Goal: Task Accomplishment & Management: Manage account settings

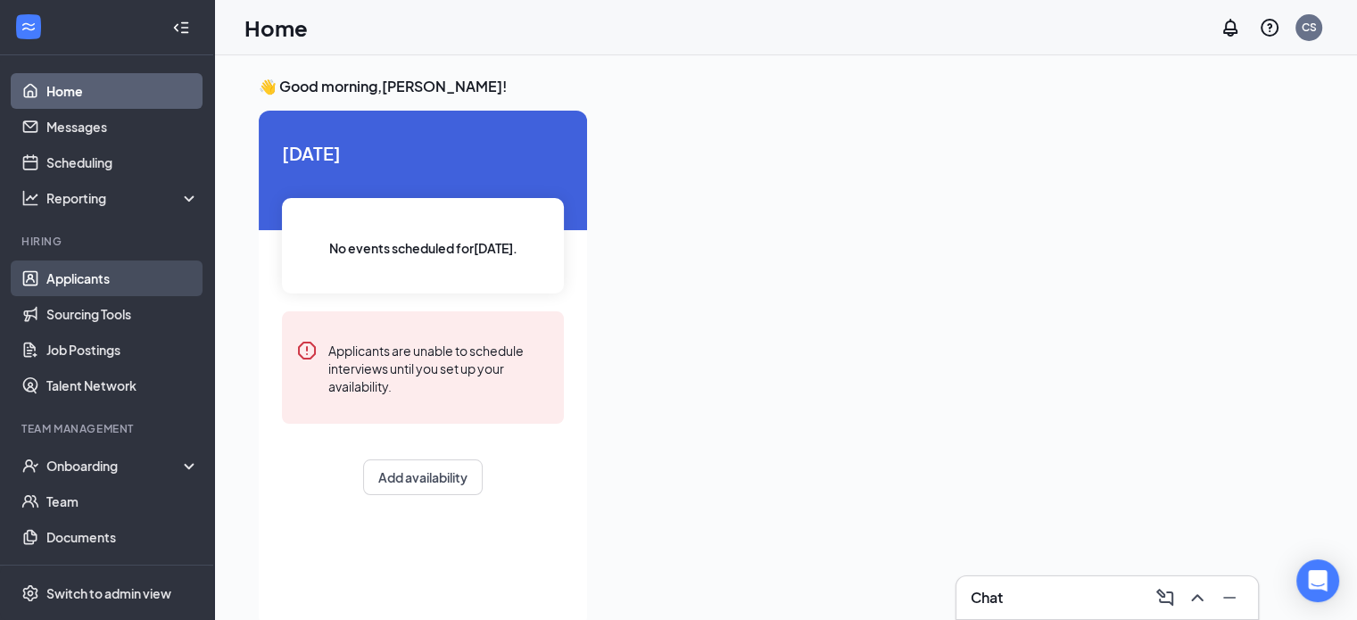
click at [89, 286] on link "Applicants" at bounding box center [122, 279] width 153 height 36
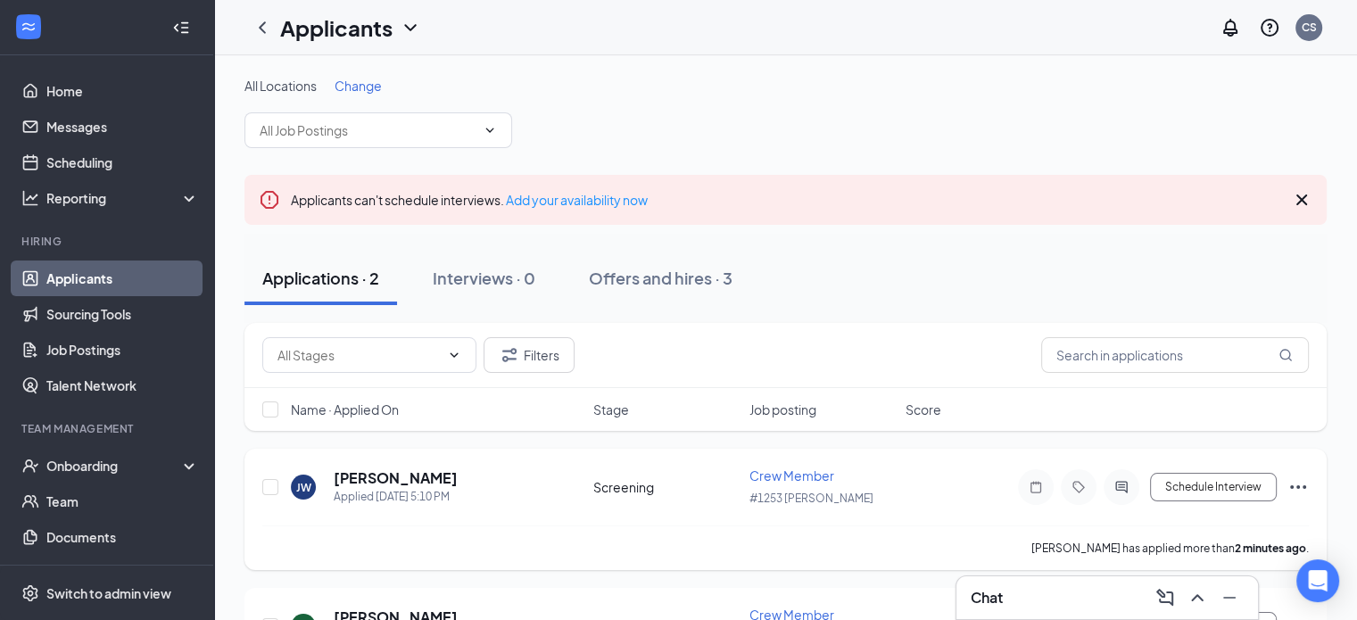
click at [1302, 480] on icon "Ellipses" at bounding box center [1297, 486] width 21 height 21
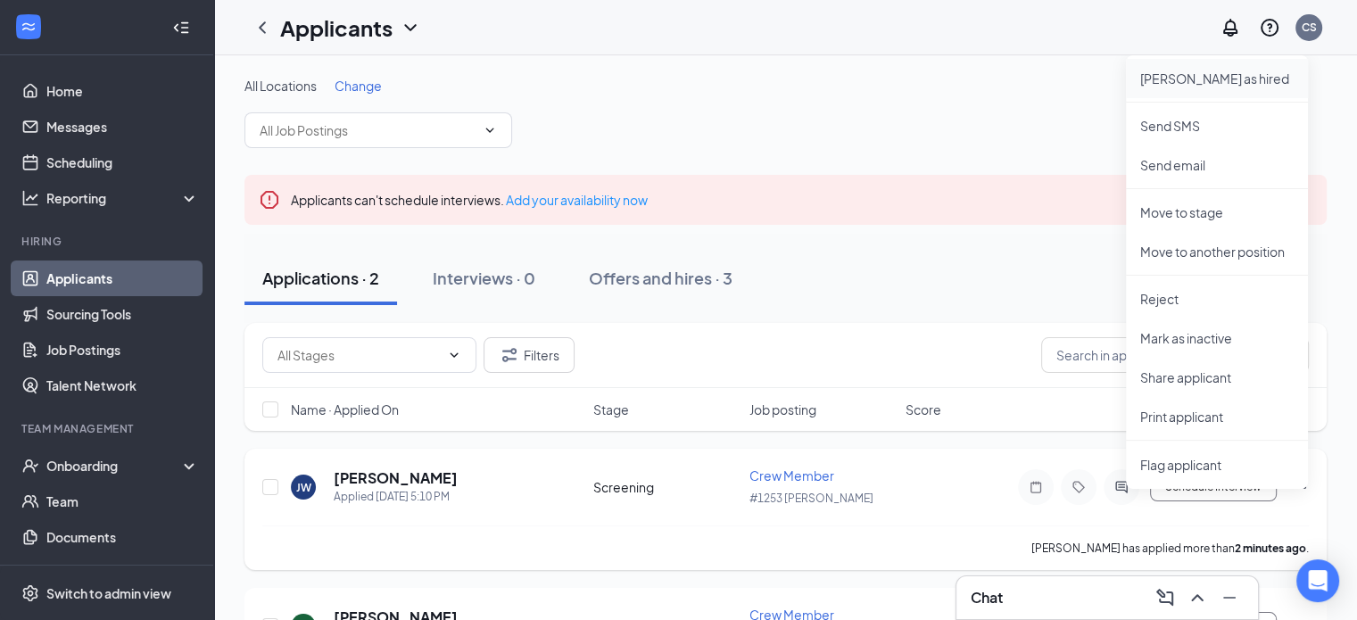
click at [1168, 74] on p "[PERSON_NAME] as hired" at bounding box center [1216, 79] width 153 height 18
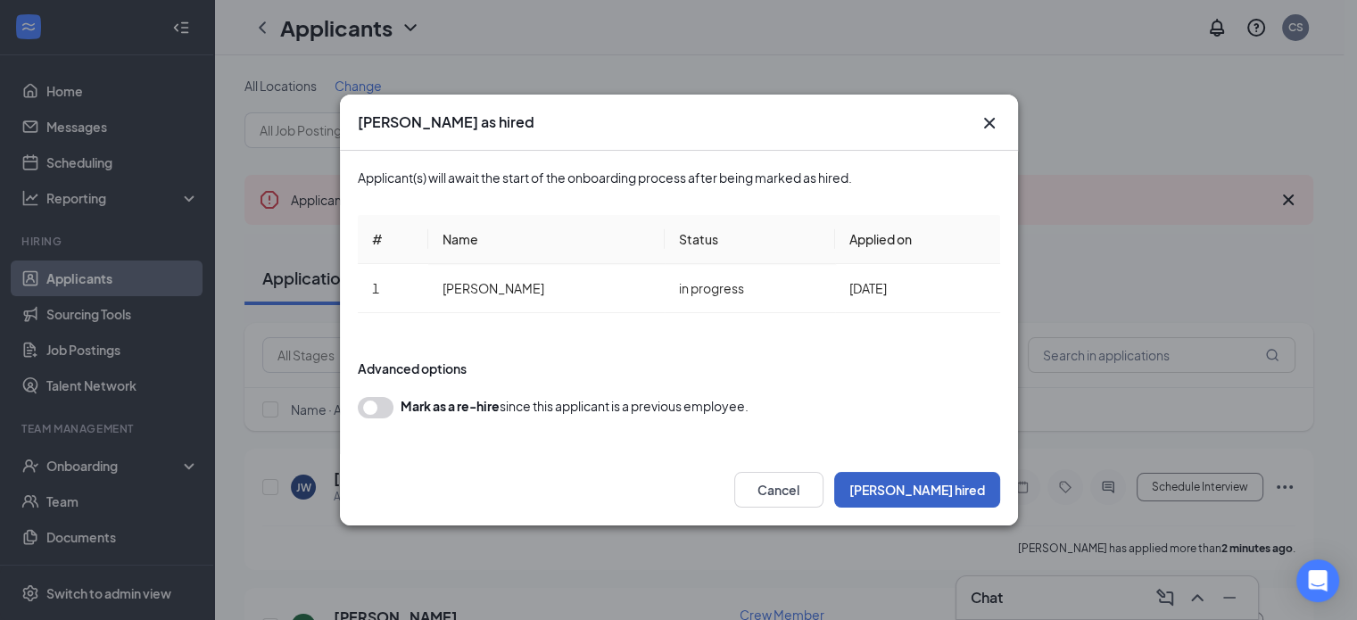
click at [937, 483] on button "[PERSON_NAME] hired" at bounding box center [917, 490] width 166 height 36
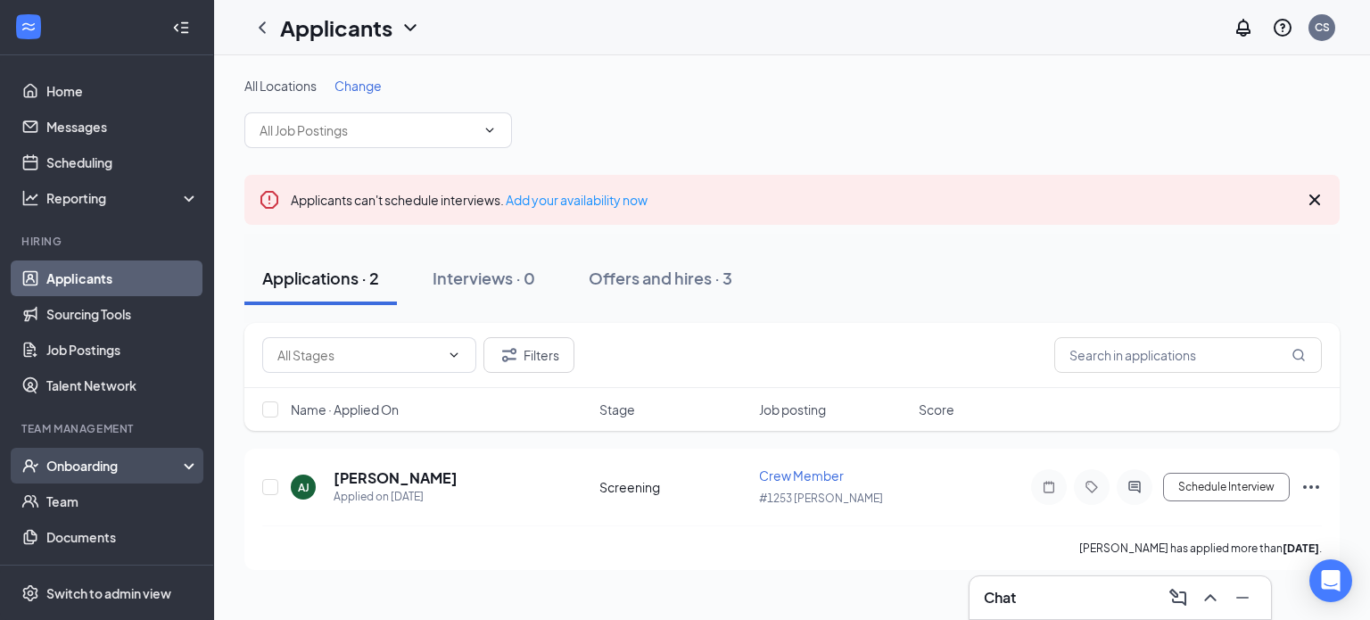
click at [96, 465] on div "Onboarding" at bounding box center [114, 466] width 137 height 18
click at [86, 472] on div "Onboarding" at bounding box center [114, 466] width 137 height 18
click at [80, 508] on link "Overview" at bounding box center [122, 502] width 153 height 36
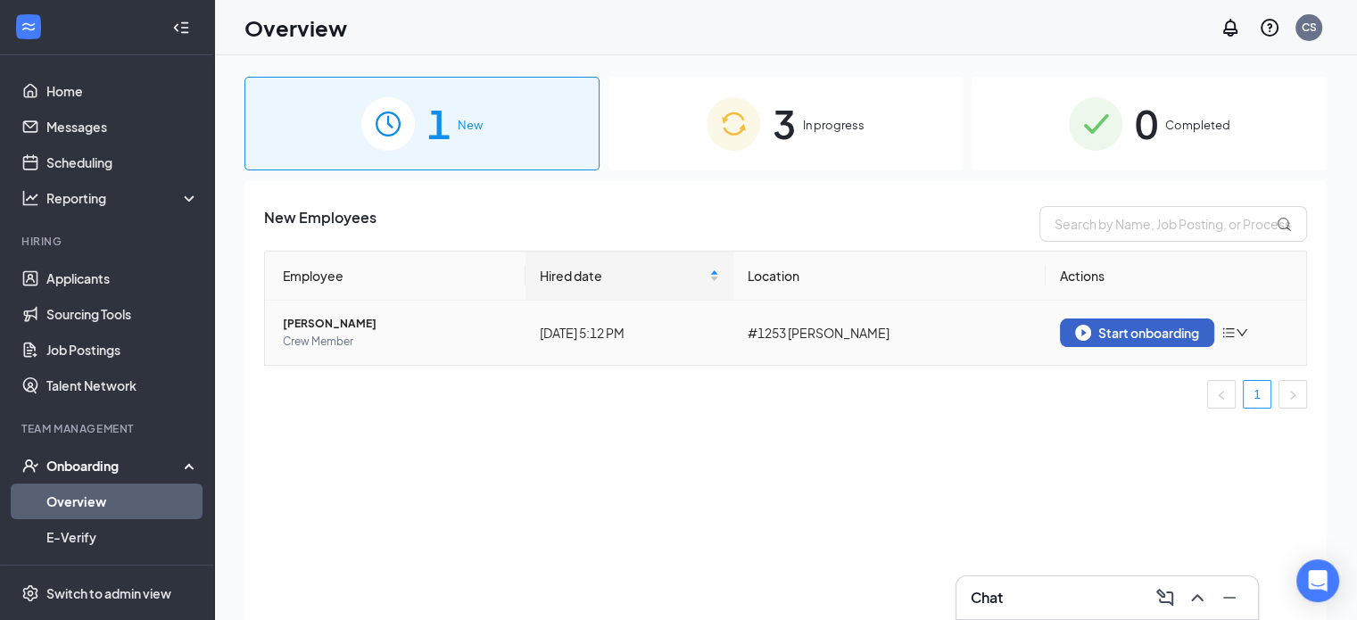
click at [1140, 338] on div "Start onboarding" at bounding box center [1137, 333] width 124 height 16
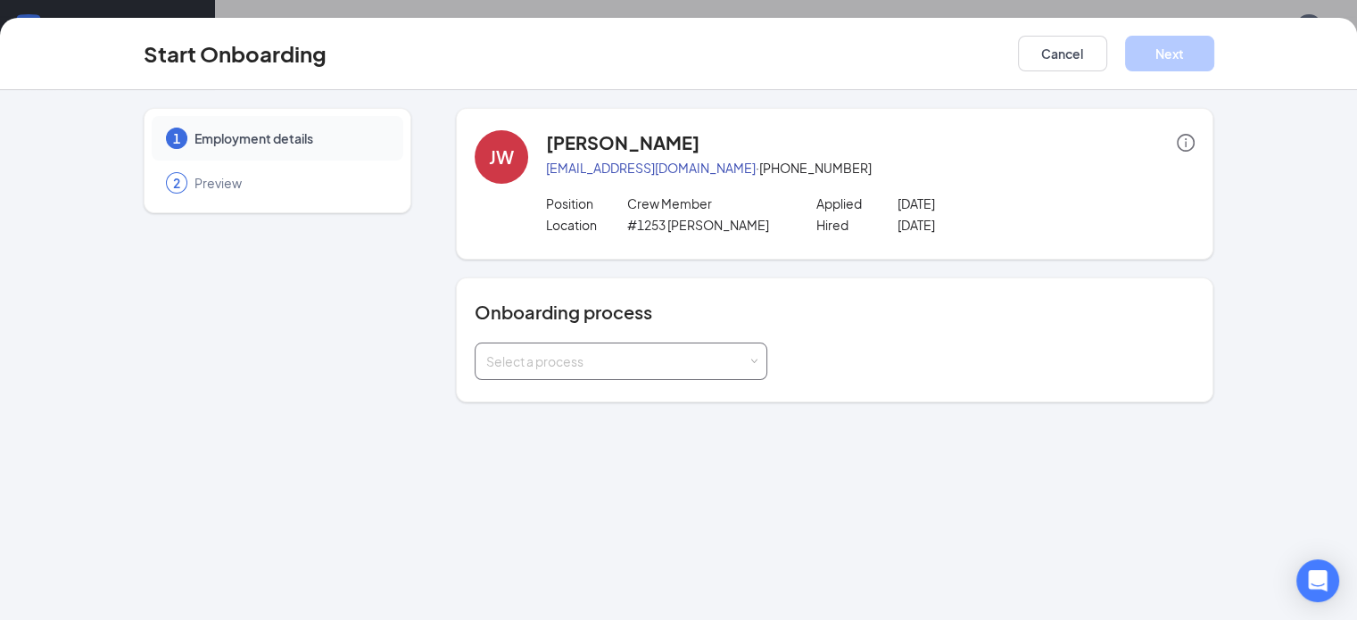
click at [617, 374] on div "Select a process" at bounding box center [620, 361] width 269 height 36
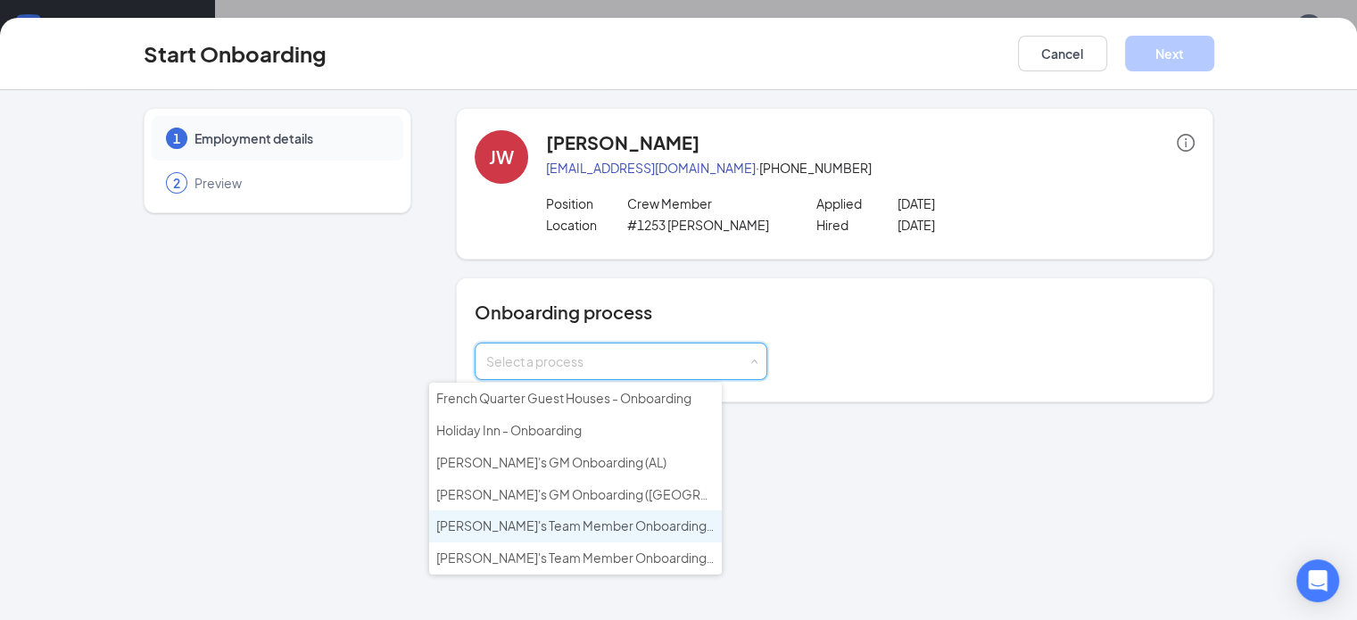
click at [543, 520] on span "[PERSON_NAME]'s Team Member Onboarding ([GEOGRAPHIC_DATA])" at bounding box center [640, 525] width 409 height 16
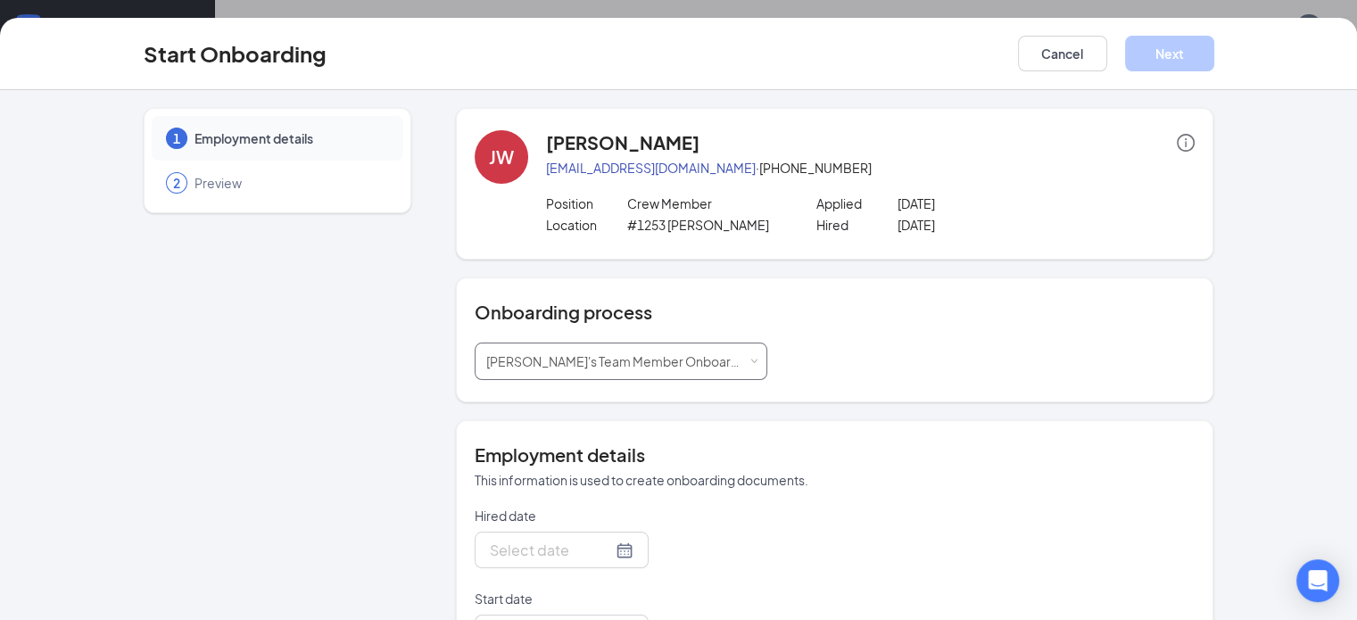
type input "[DATE]"
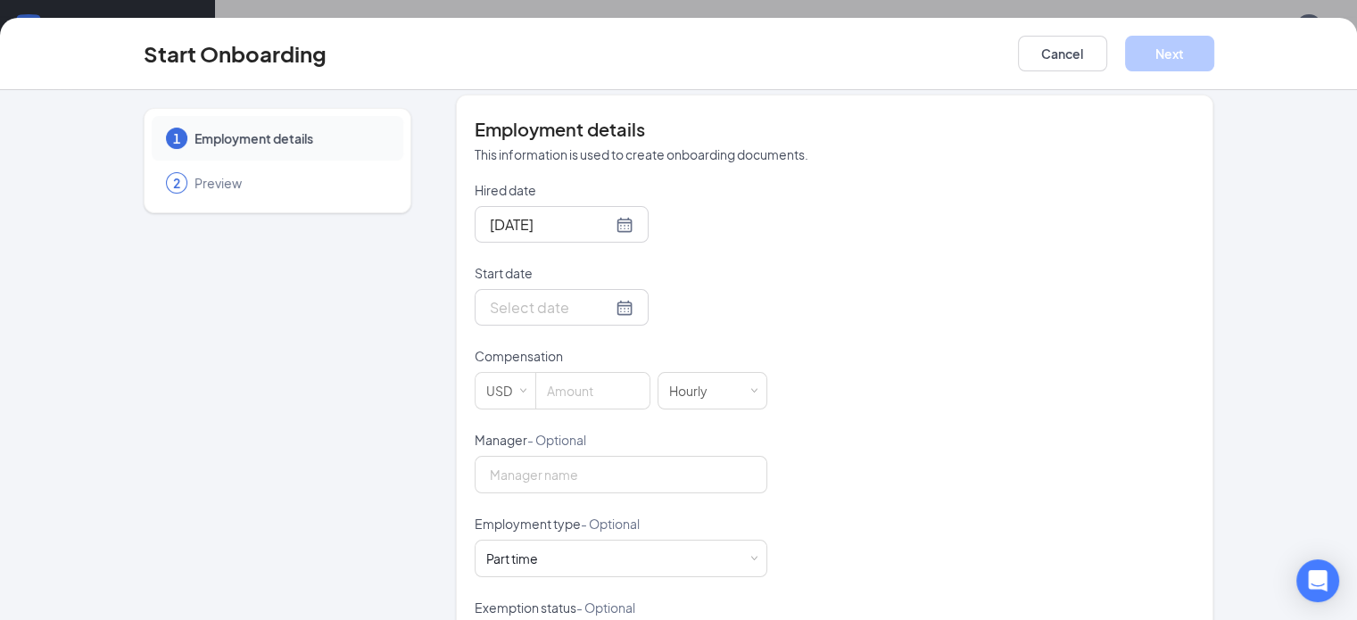
scroll to position [327, 0]
click at [558, 302] on div at bounding box center [562, 306] width 144 height 22
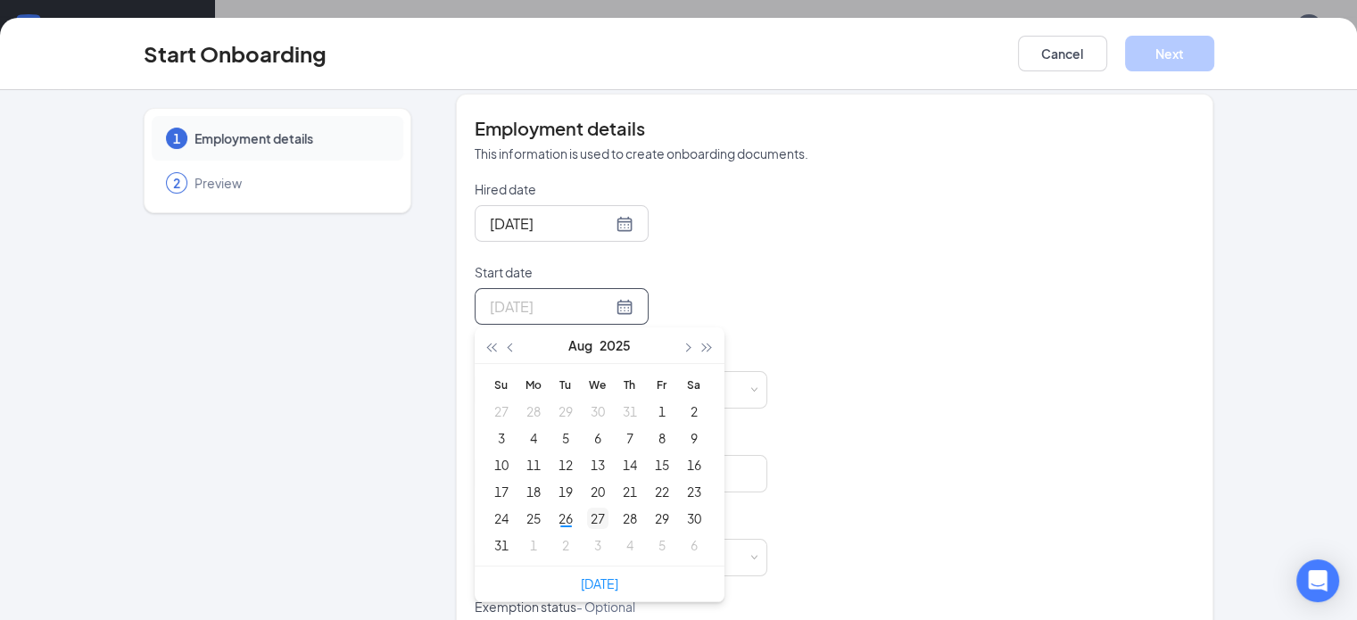
type input "[DATE]"
click at [587, 512] on div "27" at bounding box center [597, 518] width 21 height 21
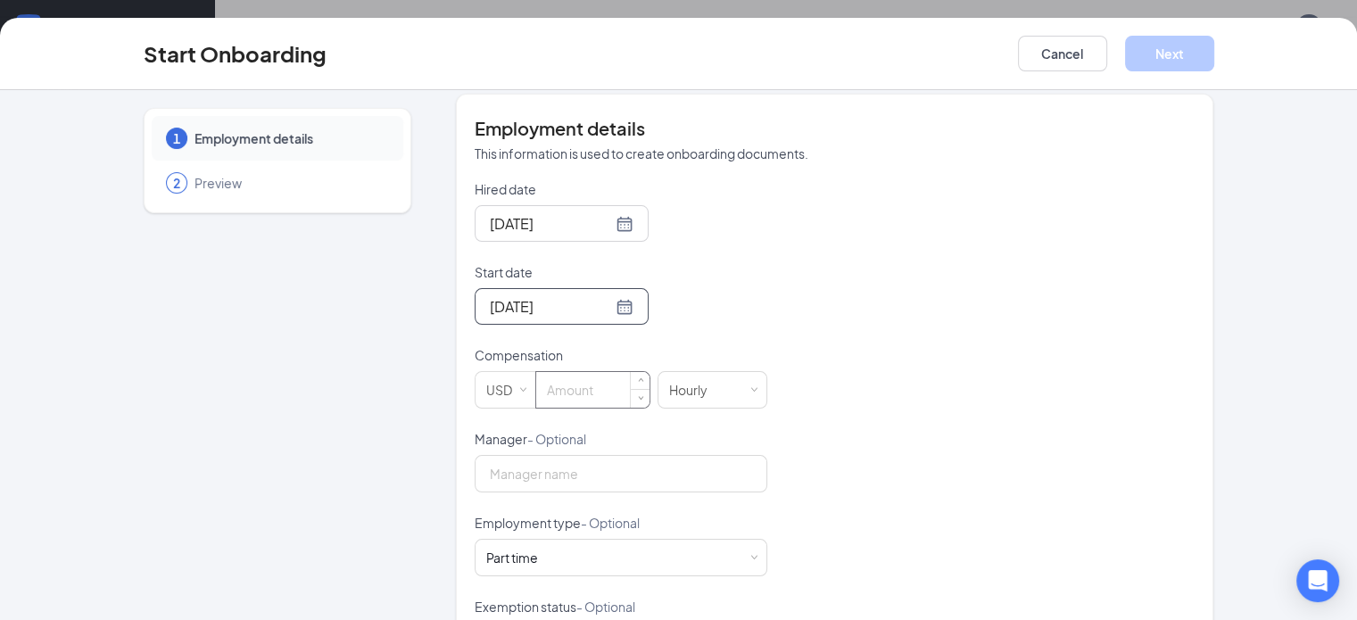
click at [536, 385] on input at bounding box center [592, 390] width 113 height 36
type input "12"
click at [557, 471] on input "Manager - Optional" at bounding box center [621, 473] width 293 height 37
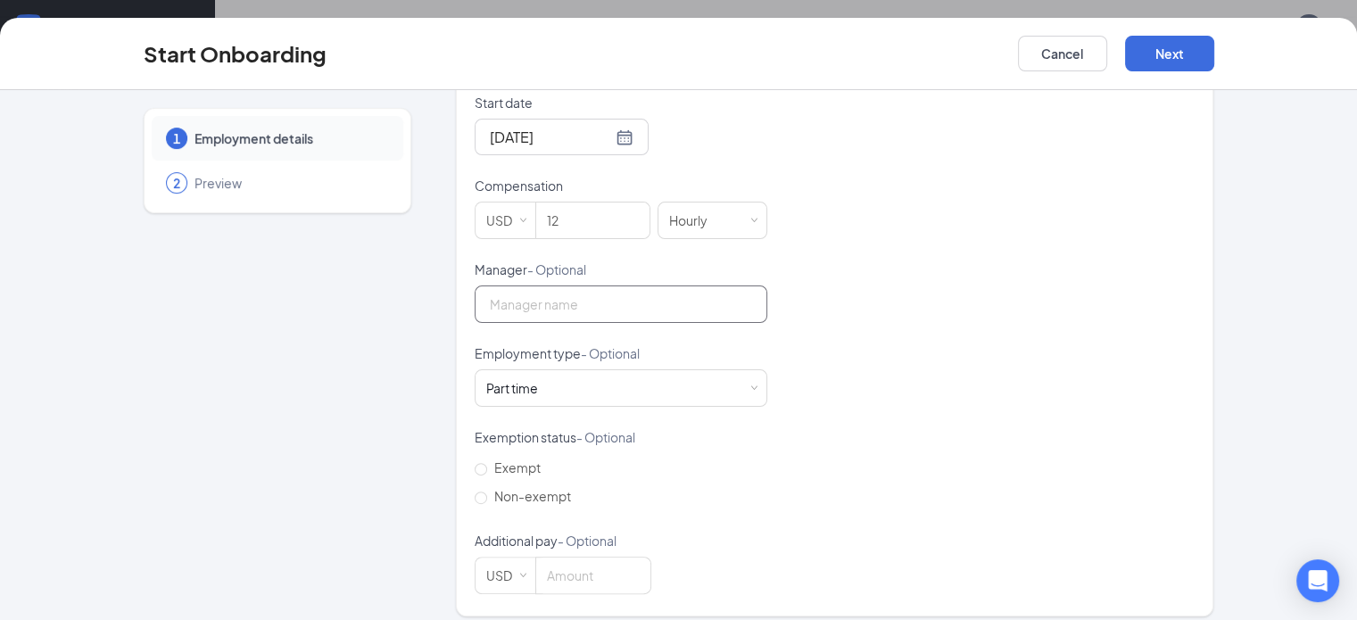
scroll to position [508, 0]
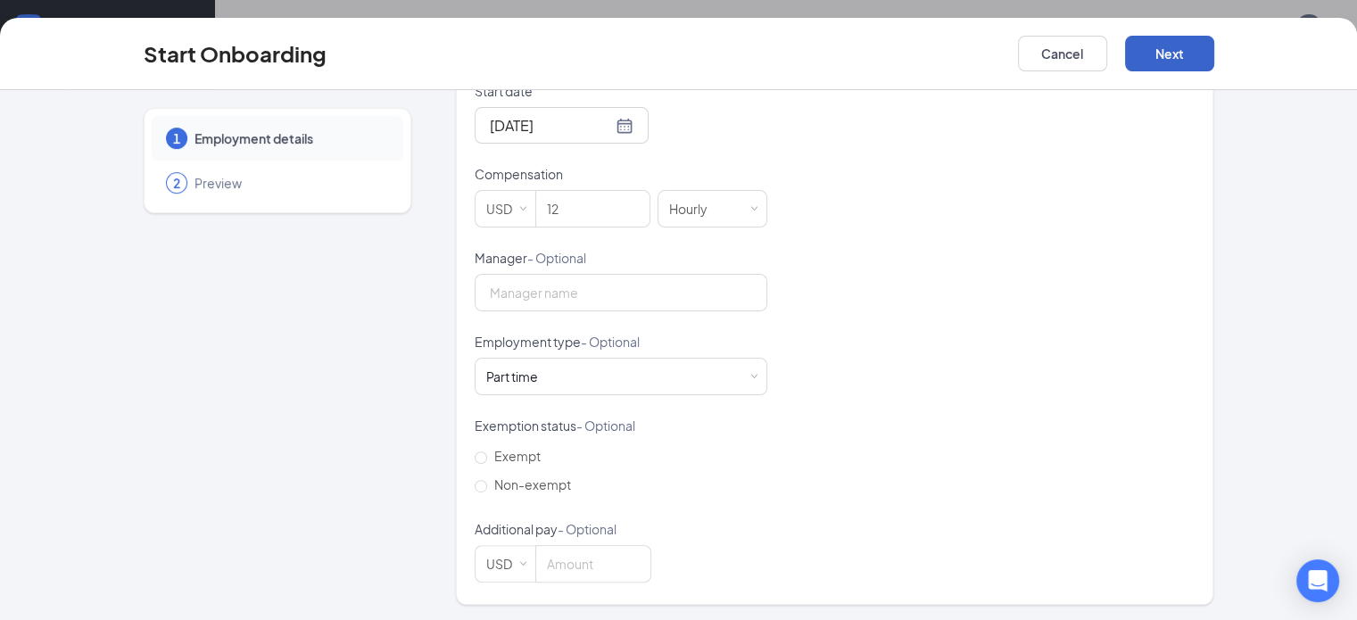
click at [1214, 45] on button "Next" at bounding box center [1169, 54] width 89 height 36
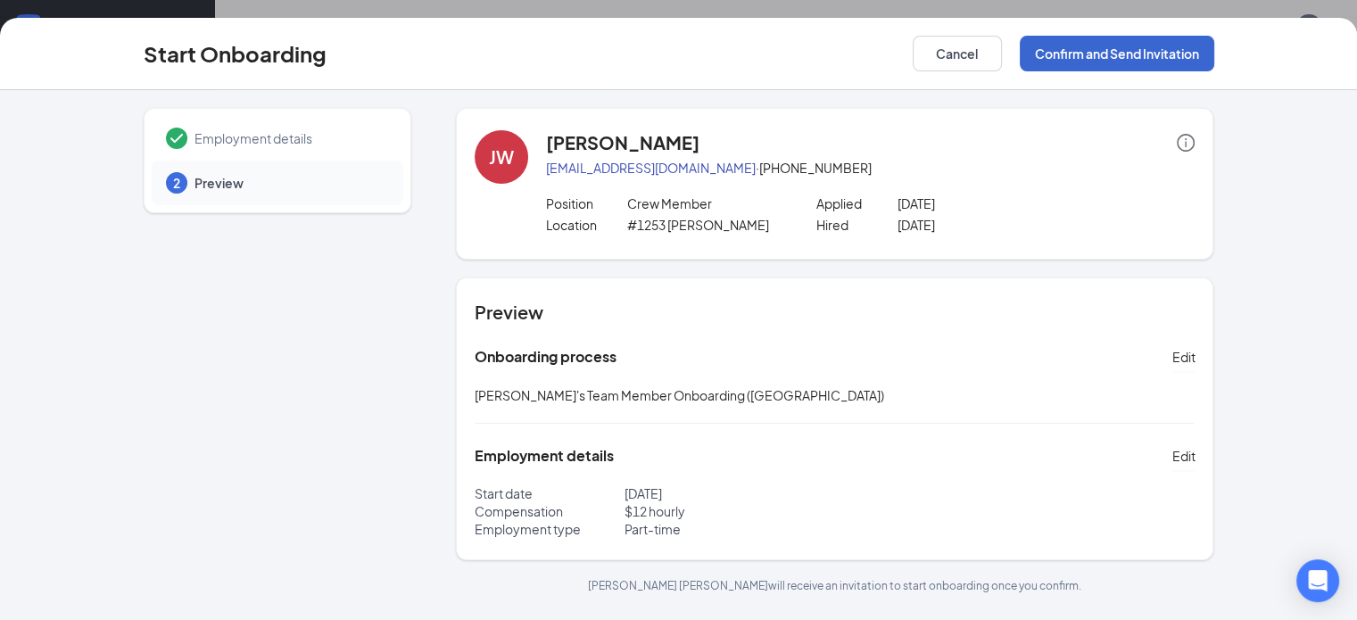
scroll to position [0, 0]
click at [1214, 55] on button "Confirm and Send Invitation" at bounding box center [1117, 54] width 194 height 36
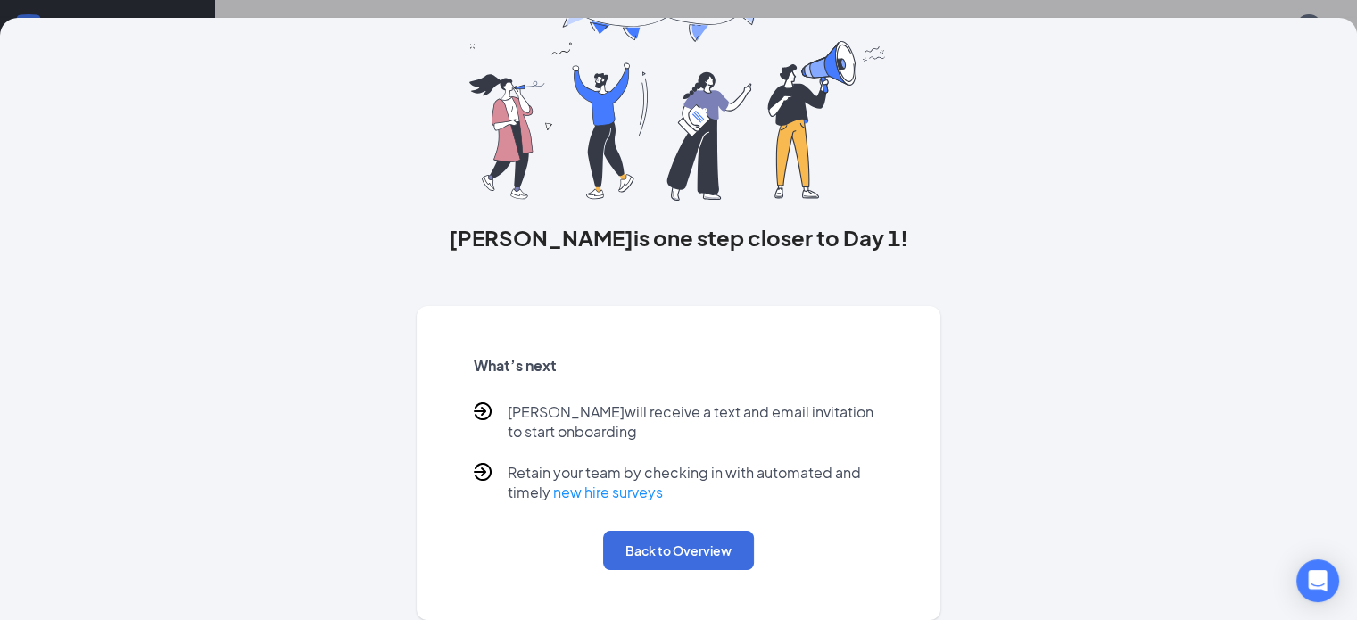
scroll to position [107, 0]
click at [653, 533] on button "Back to Overview" at bounding box center [678, 550] width 151 height 39
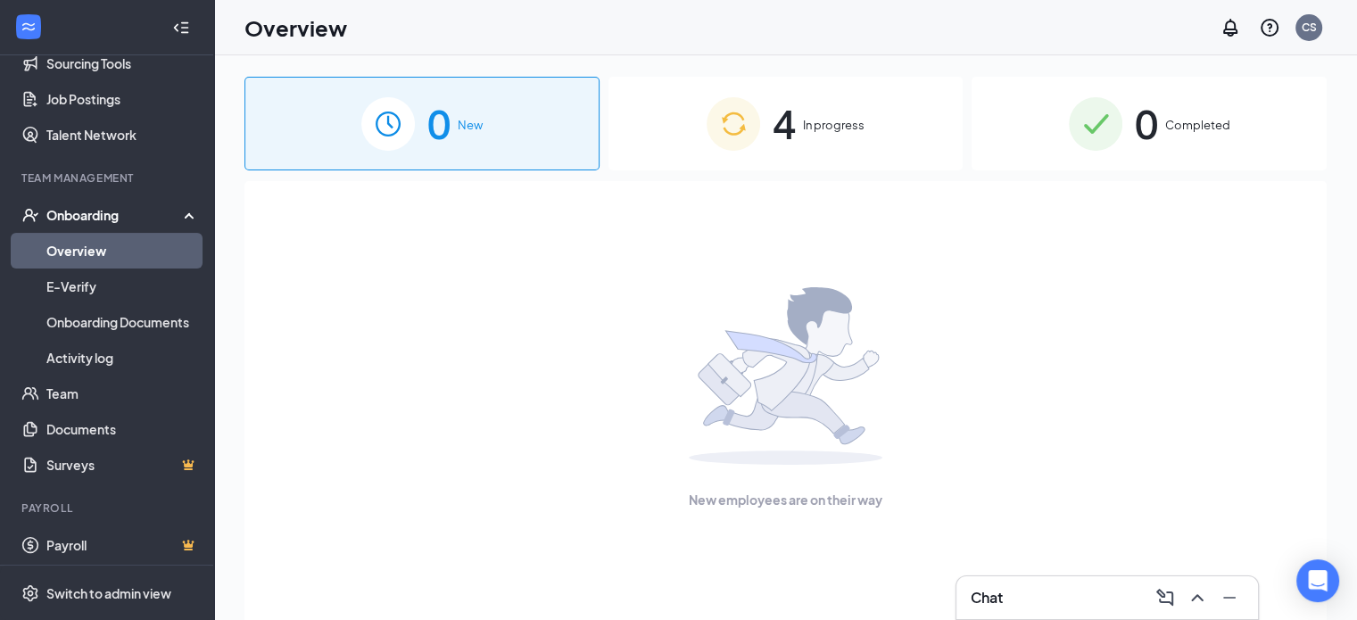
scroll to position [256, 0]
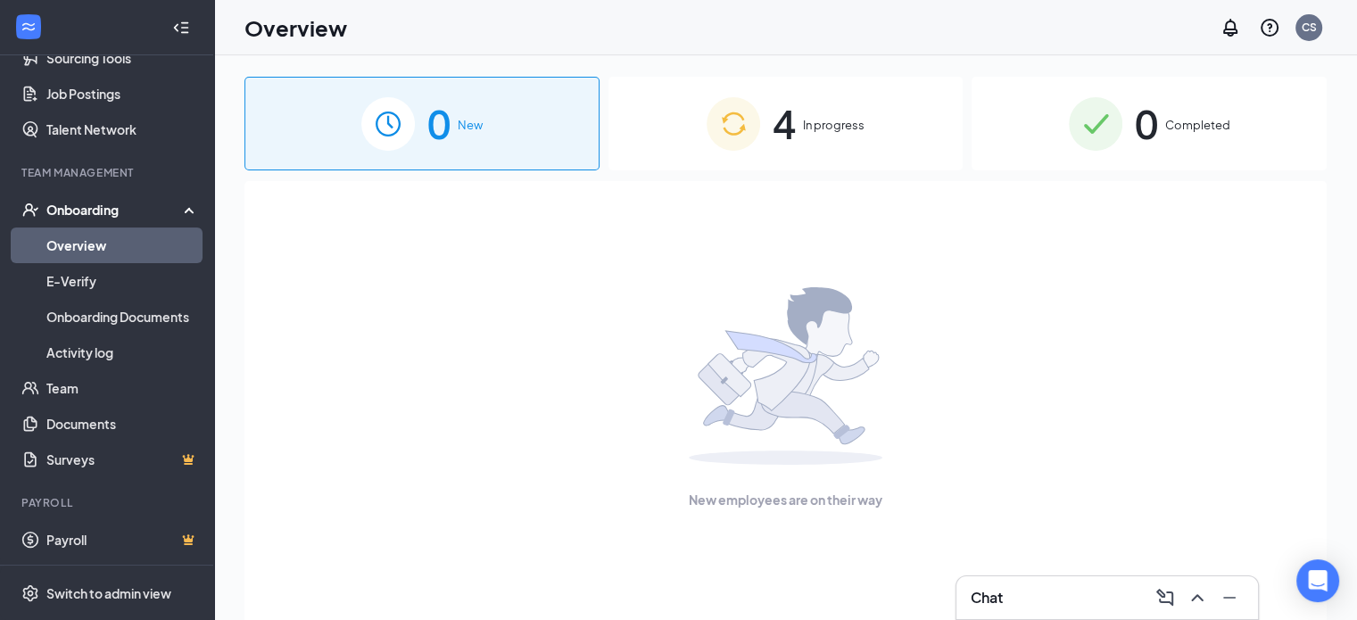
click at [62, 207] on div "Onboarding" at bounding box center [114, 210] width 137 height 18
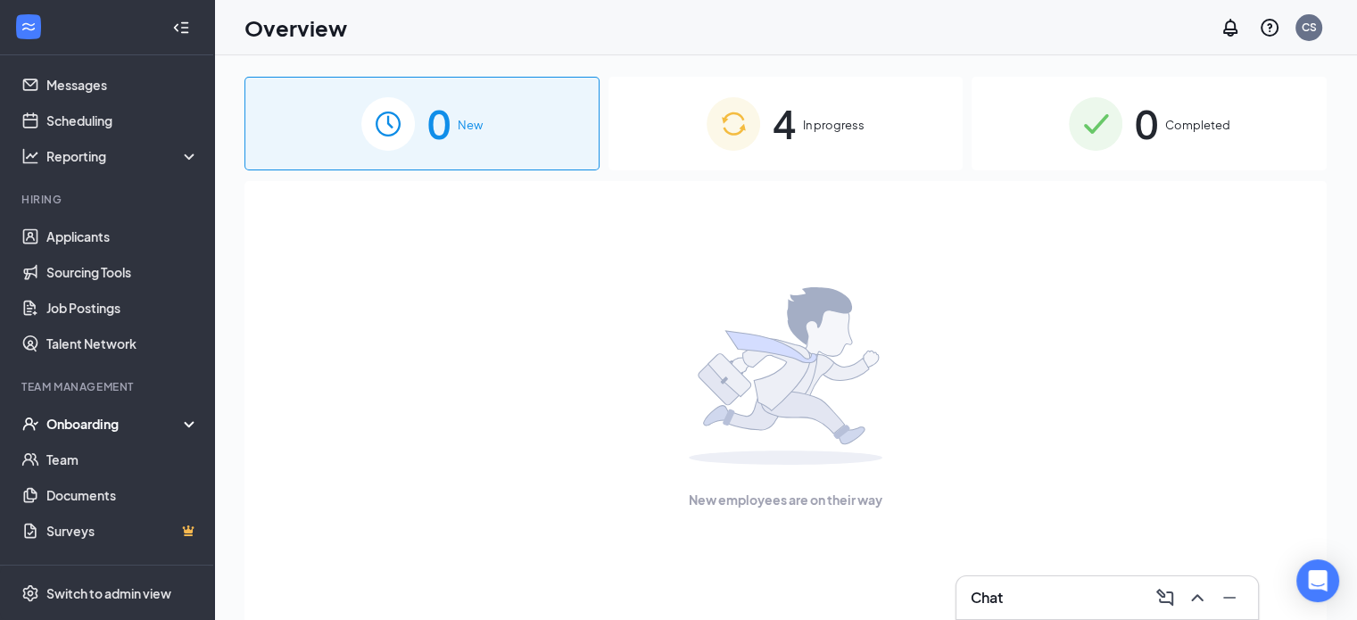
scroll to position [0, 0]
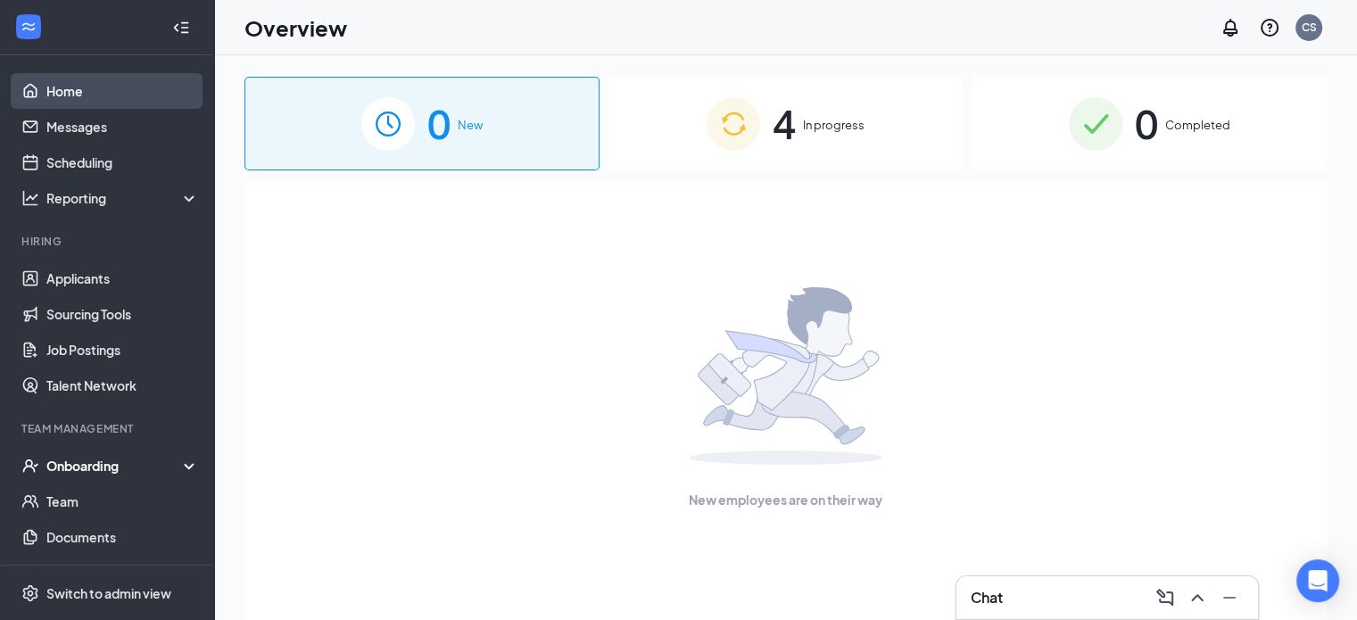
click at [71, 91] on link "Home" at bounding box center [122, 91] width 153 height 36
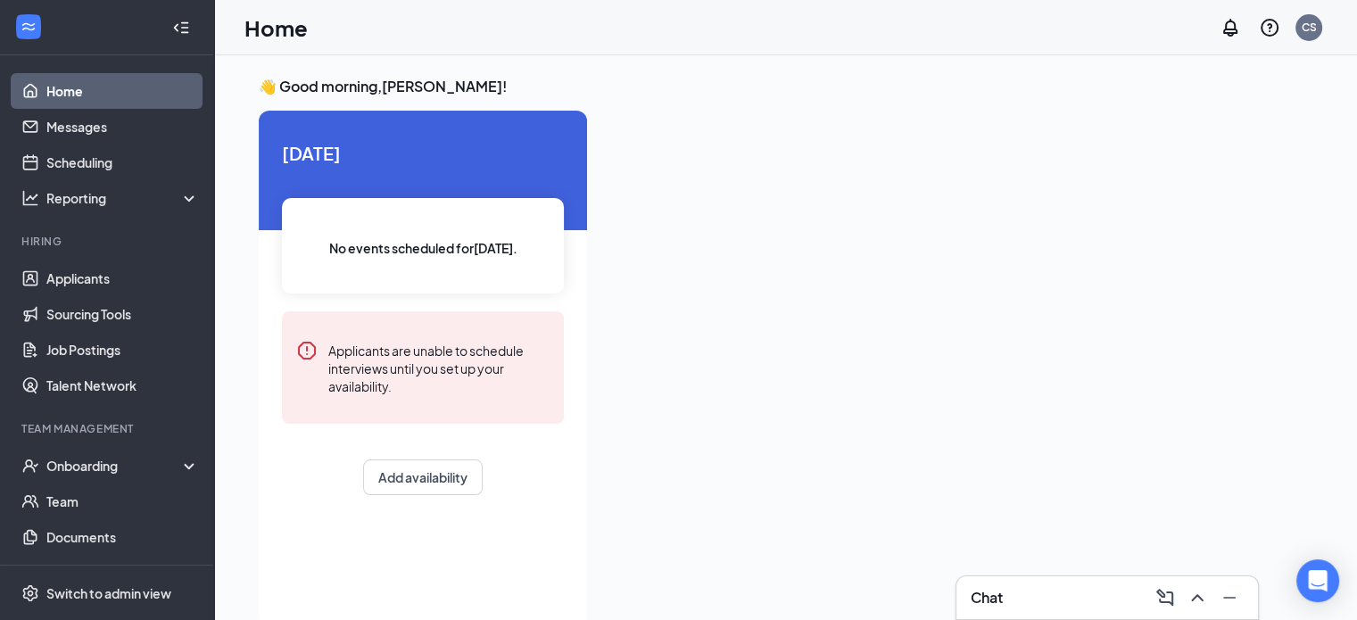
click at [114, 95] on link "Home" at bounding box center [122, 91] width 153 height 36
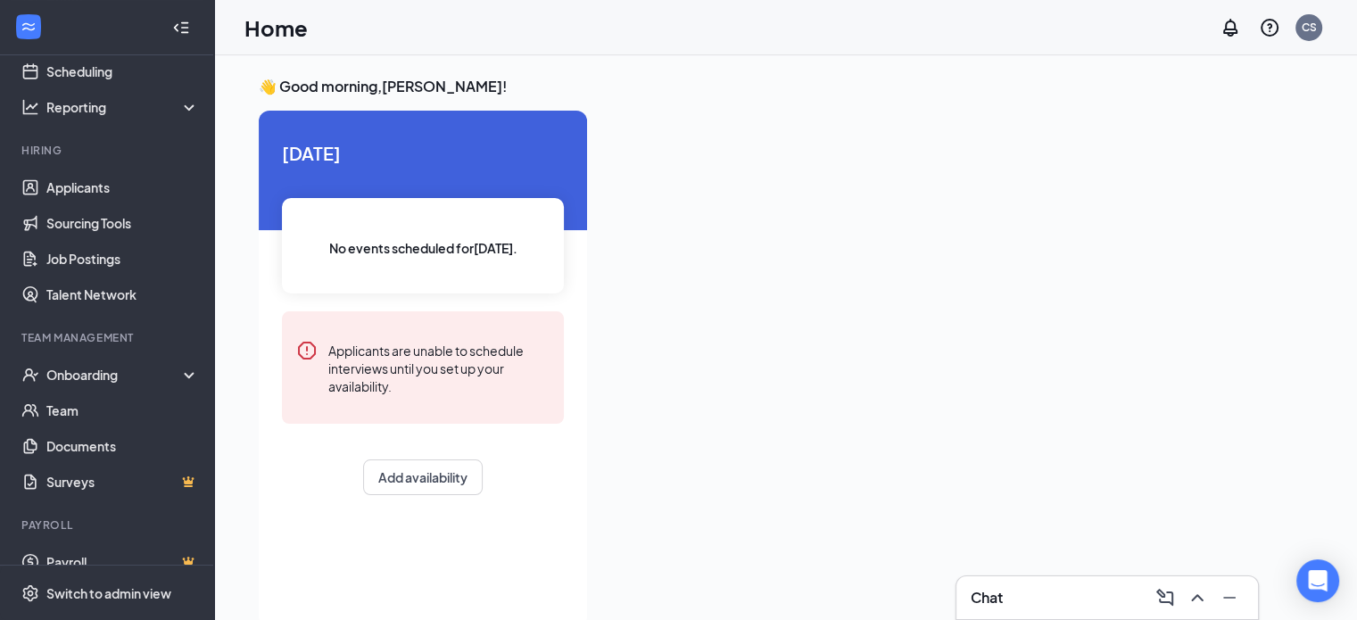
scroll to position [113, 0]
